Goal: Task Accomplishment & Management: Use online tool/utility

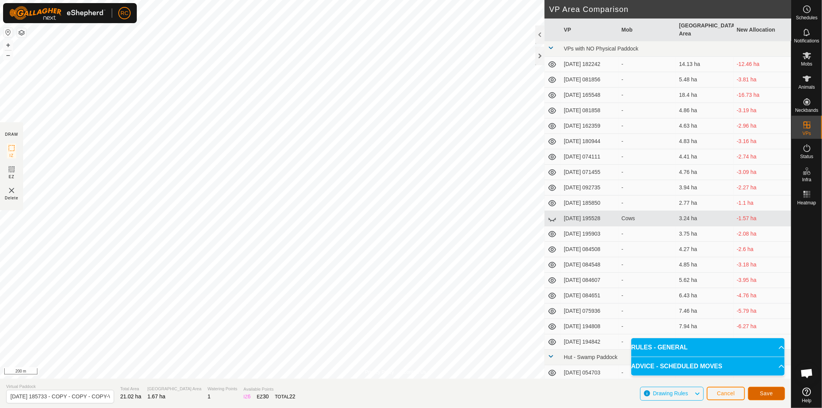
click at [760, 394] on span "Save" at bounding box center [766, 393] width 13 height 6
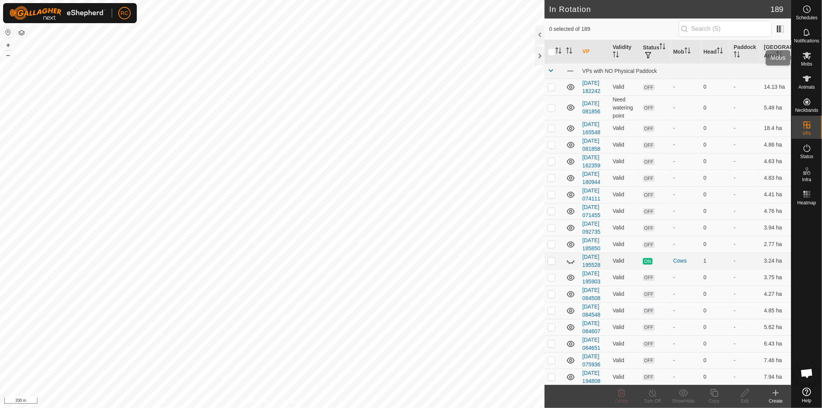
click at [804, 54] on icon at bounding box center [806, 55] width 8 height 7
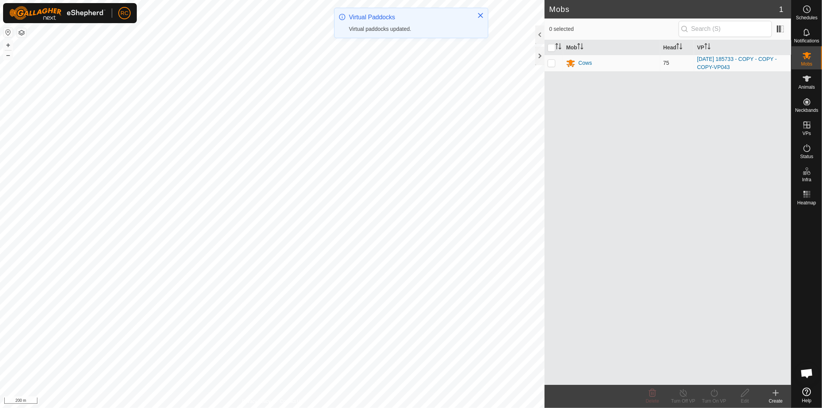
click at [551, 66] on p-checkbox at bounding box center [551, 63] width 8 height 6
checkbox input "true"
click at [723, 398] on div "Turn On VP" at bounding box center [713, 400] width 31 height 7
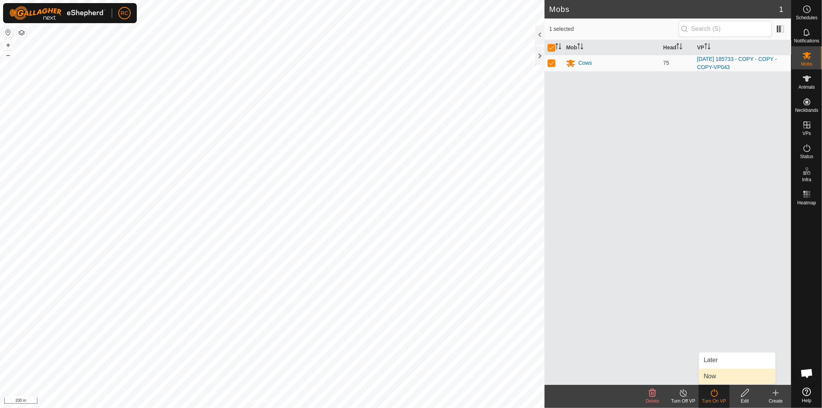
click at [723, 378] on link "Now" at bounding box center [737, 375] width 76 height 15
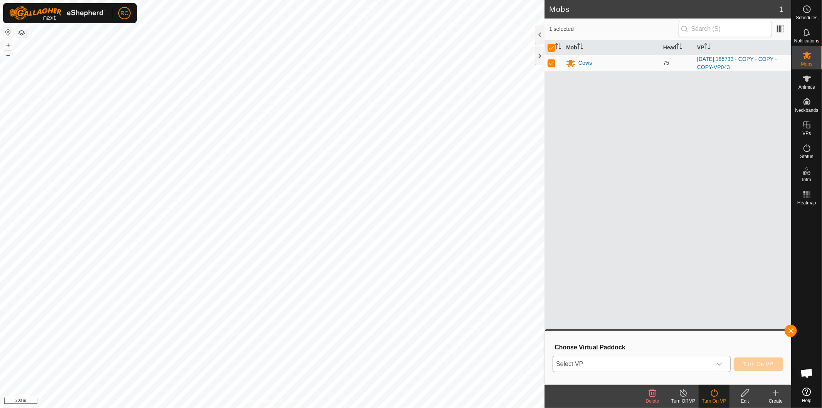
click at [714, 364] on div "dropdown trigger" at bounding box center [719, 363] width 15 height 15
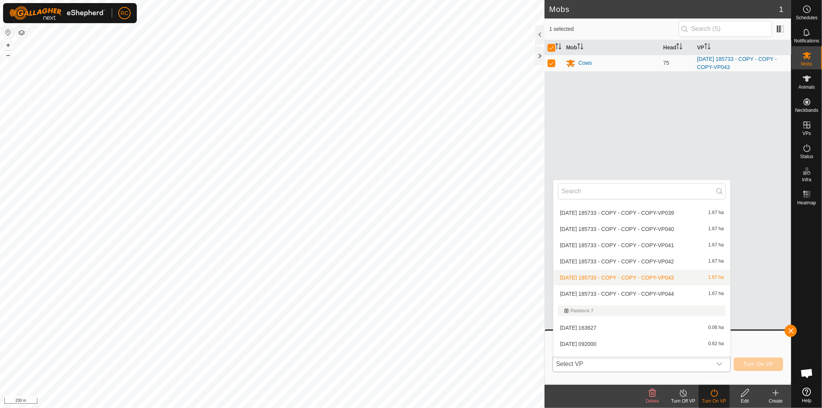
scroll to position [2448, 0]
click at [680, 287] on li "[DATE] 185733 - COPY - COPY - COPY-VP044 1.67 ha" at bounding box center [641, 292] width 177 height 15
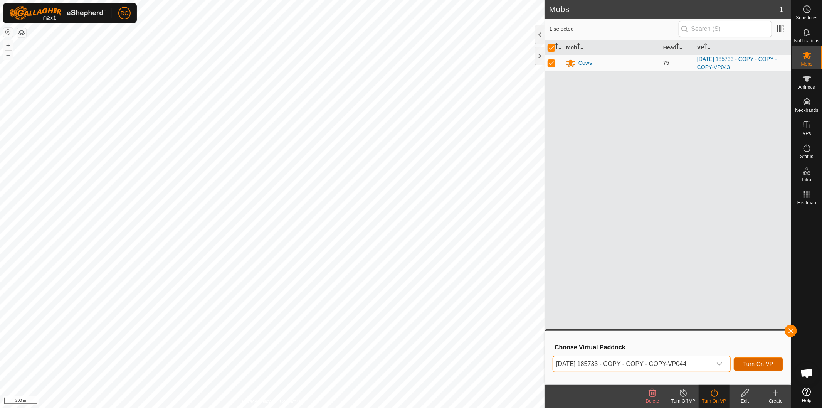
click at [765, 361] on span "Turn On VP" at bounding box center [758, 364] width 30 height 6
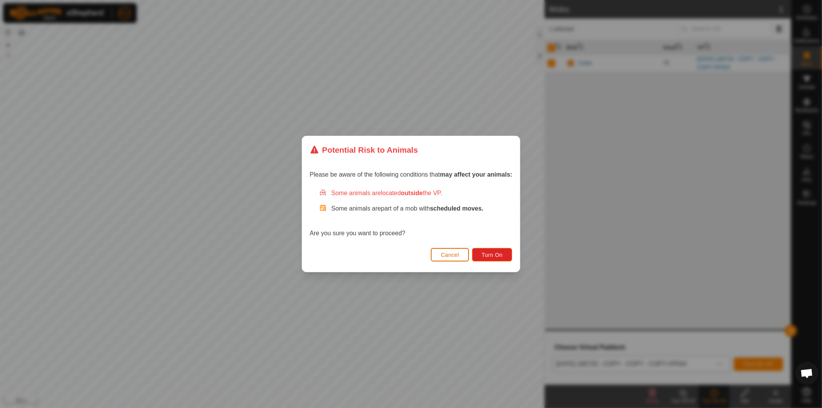
click at [463, 255] on button "Cancel" at bounding box center [450, 254] width 38 height 13
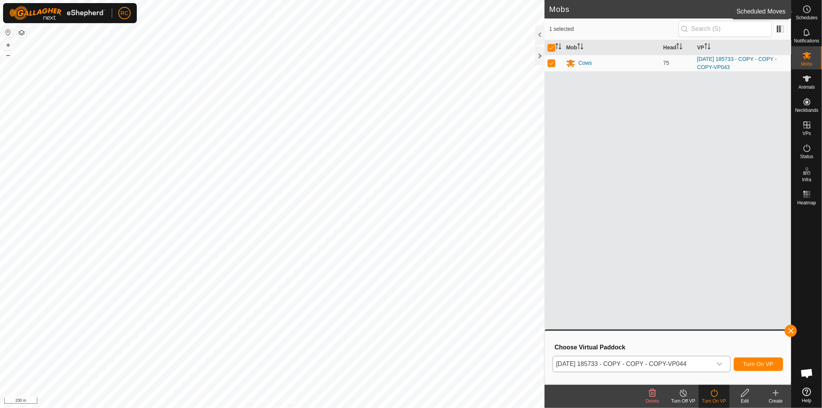
click at [806, 14] on es-schedule-vp-svg-icon at bounding box center [807, 9] width 14 height 12
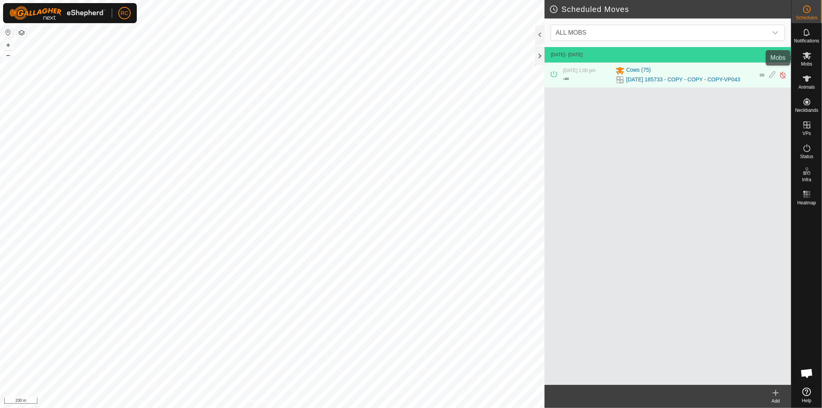
click at [811, 57] on icon at bounding box center [806, 55] width 9 height 9
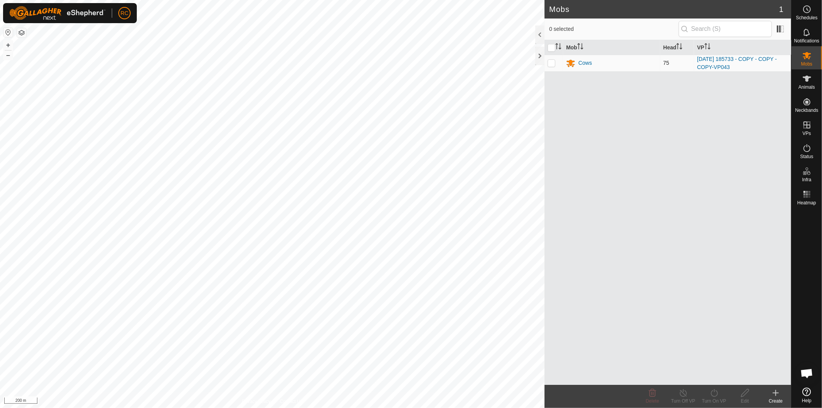
click at [552, 60] on p-checkbox at bounding box center [551, 63] width 8 height 6
checkbox input "true"
click at [718, 401] on div "Turn On VP" at bounding box center [713, 400] width 31 height 7
click at [722, 375] on link "Now" at bounding box center [737, 375] width 76 height 15
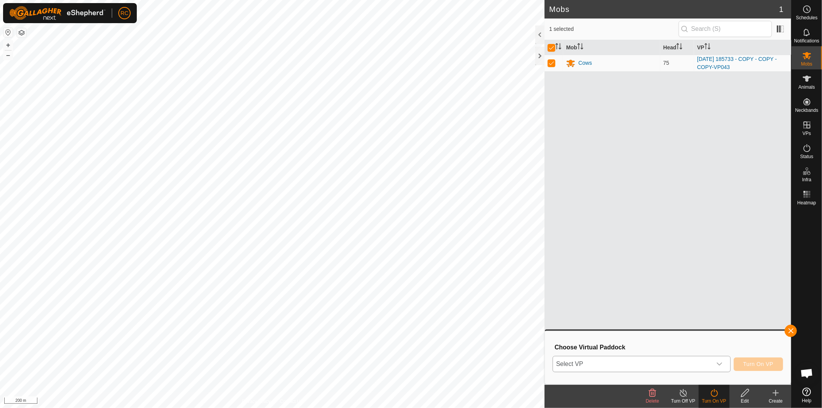
click at [720, 364] on icon "dropdown trigger" at bounding box center [719, 363] width 5 height 3
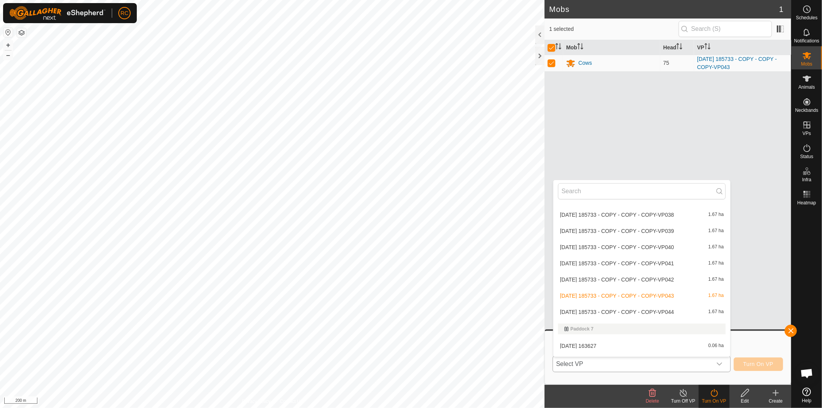
scroll to position [2448, 0]
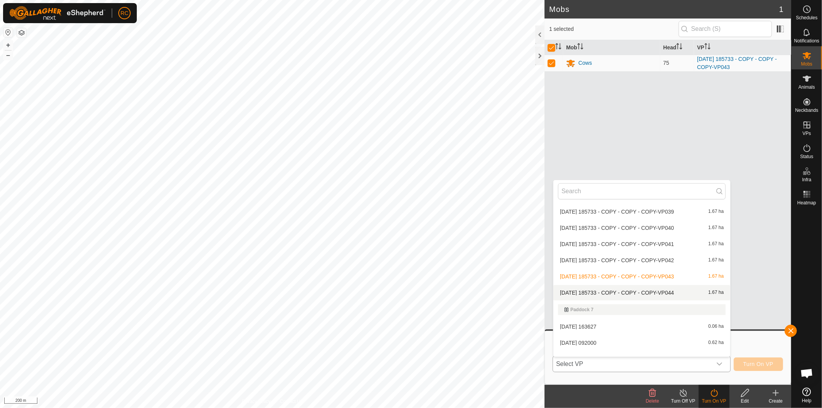
click at [644, 288] on li "[DATE] 185733 - COPY - COPY - COPY-VP044 1.67 ha" at bounding box center [641, 292] width 177 height 15
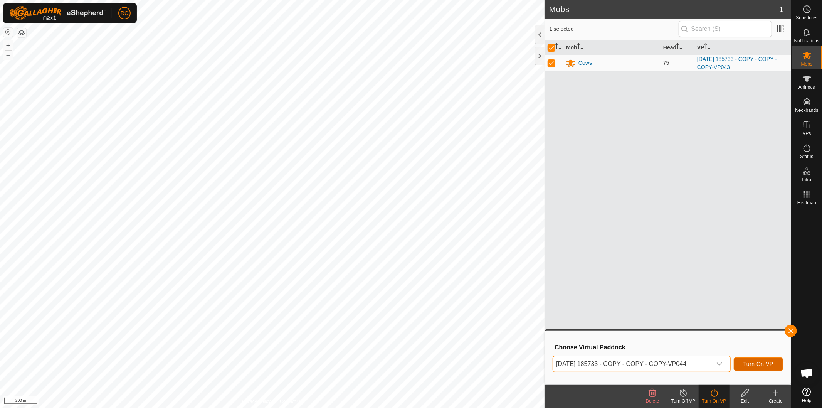
click at [748, 363] on span "Turn On VP" at bounding box center [758, 364] width 30 height 6
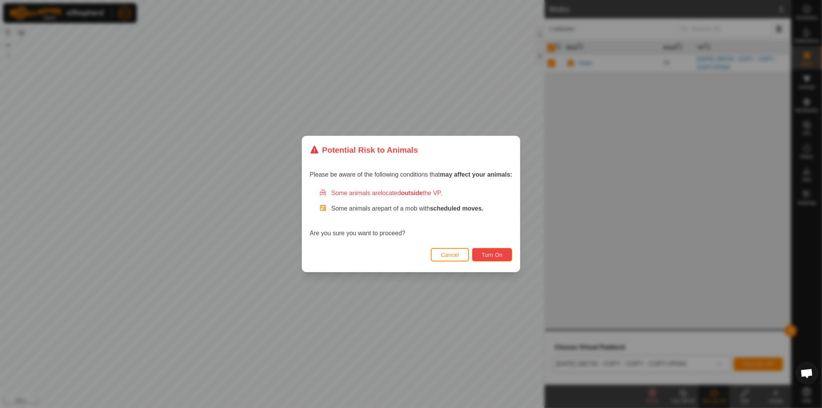
click at [490, 256] on span "Turn On" at bounding box center [492, 255] width 21 height 6
